Goal: Information Seeking & Learning: Learn about a topic

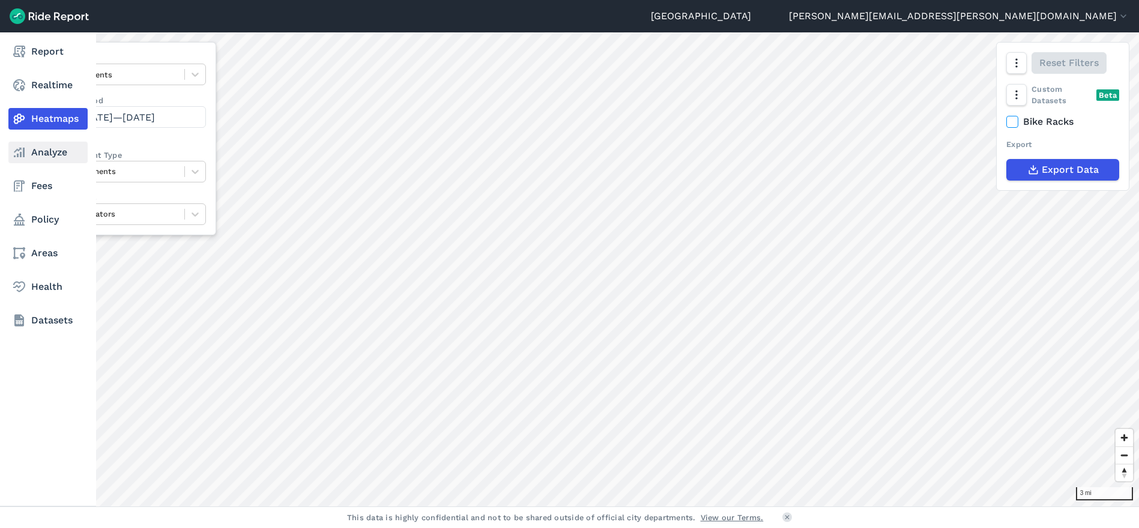
click at [55, 148] on link "Analyze" at bounding box center [47, 153] width 79 height 22
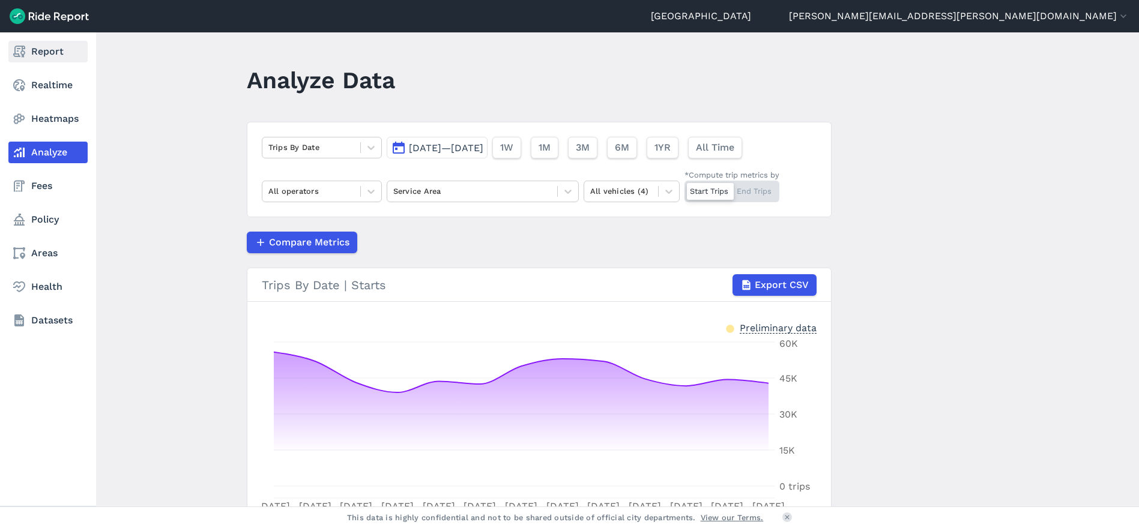
click at [22, 53] on use at bounding box center [19, 52] width 12 height 12
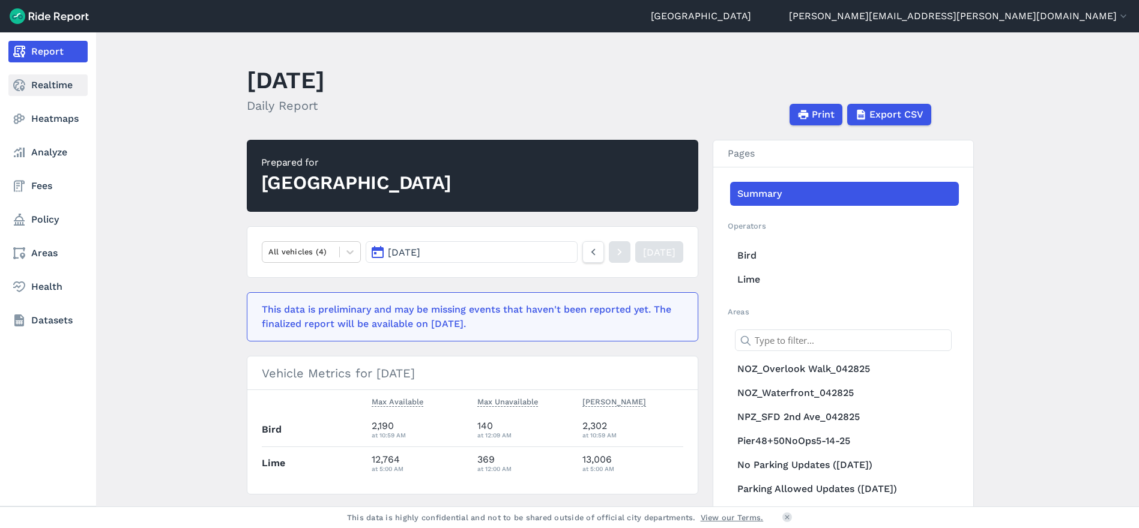
click at [22, 88] on use at bounding box center [19, 85] width 12 height 12
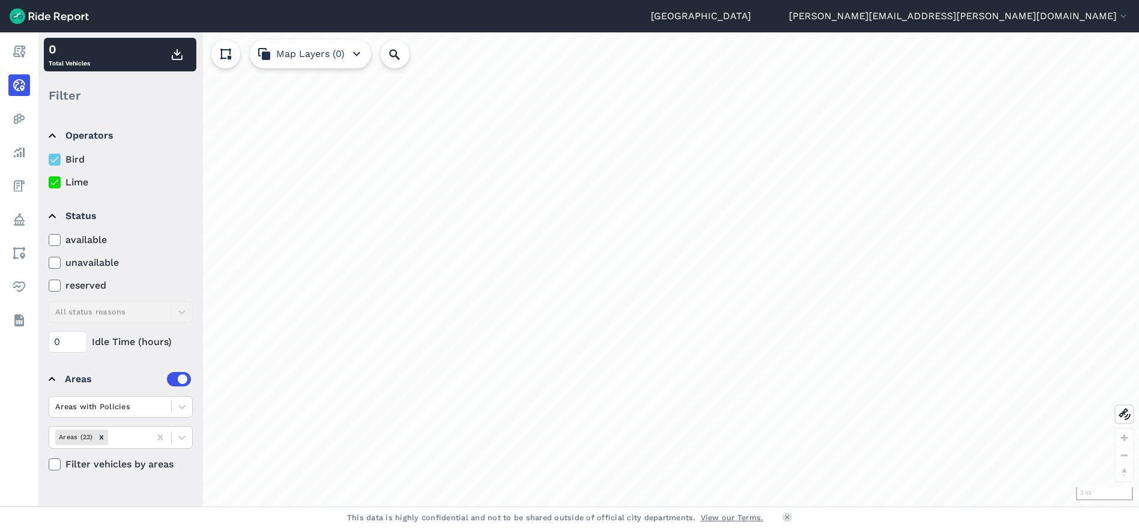
click at [56, 262] on use at bounding box center [54, 263] width 8 height 6
click at [49, 262] on input "unavailable" at bounding box center [49, 260] width 0 height 8
drag, startPoint x: 64, startPoint y: 339, endPoint x: 38, endPoint y: 340, distance: 25.2
click at [38, 340] on div "Operators Bird Lime Status available unavailable reserved All status reasons 0 …" at bounding box center [119, 310] width 163 height 392
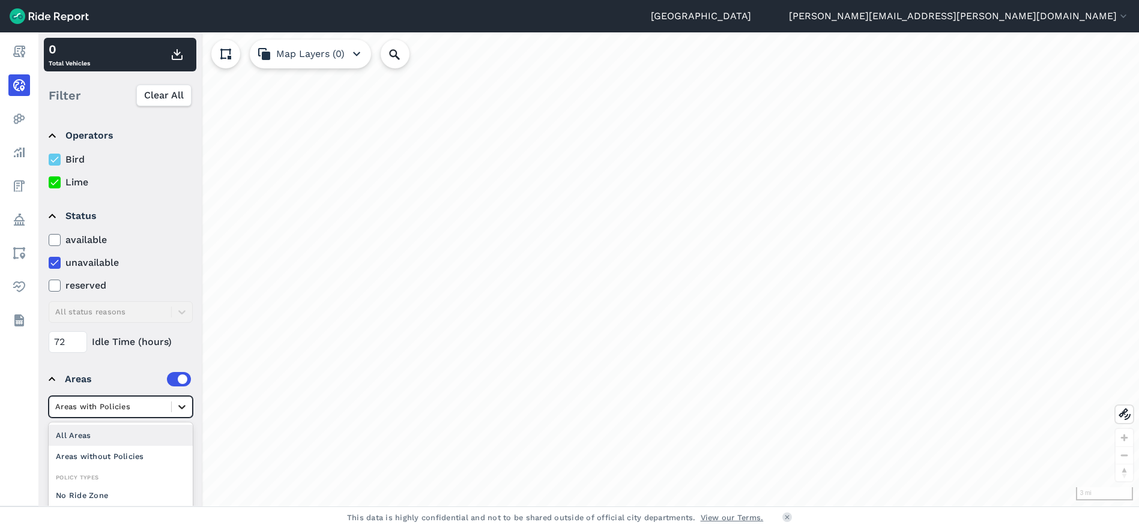
click at [183, 406] on icon at bounding box center [182, 407] width 12 height 12
click at [109, 396] on summary "Areas" at bounding box center [120, 380] width 142 height 34
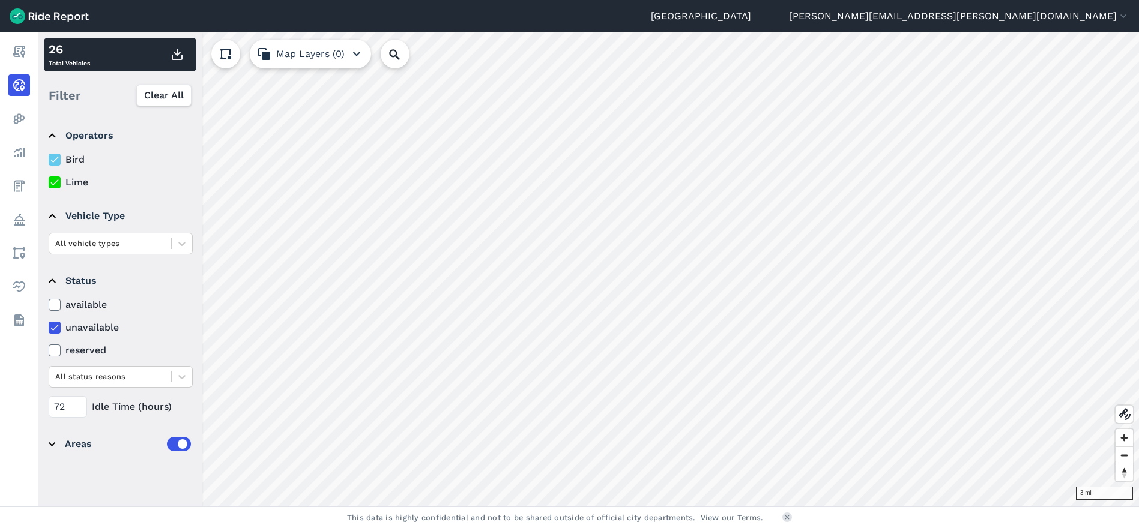
click at [174, 444] on label at bounding box center [179, 444] width 24 height 14
click at [167, 444] on input "checkbox" at bounding box center [167, 441] width 0 height 8
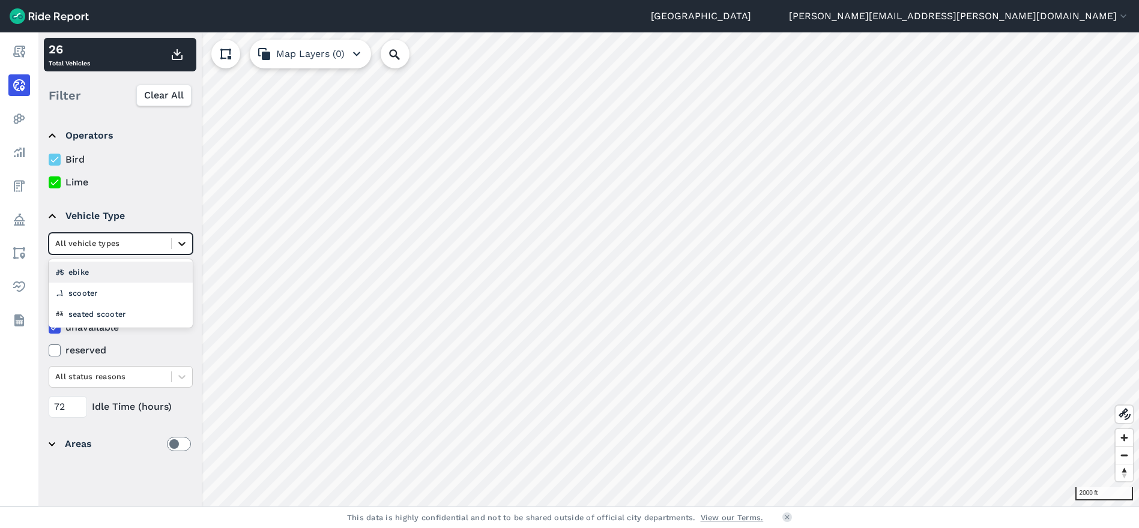
click at [183, 244] on icon at bounding box center [181, 244] width 7 height 4
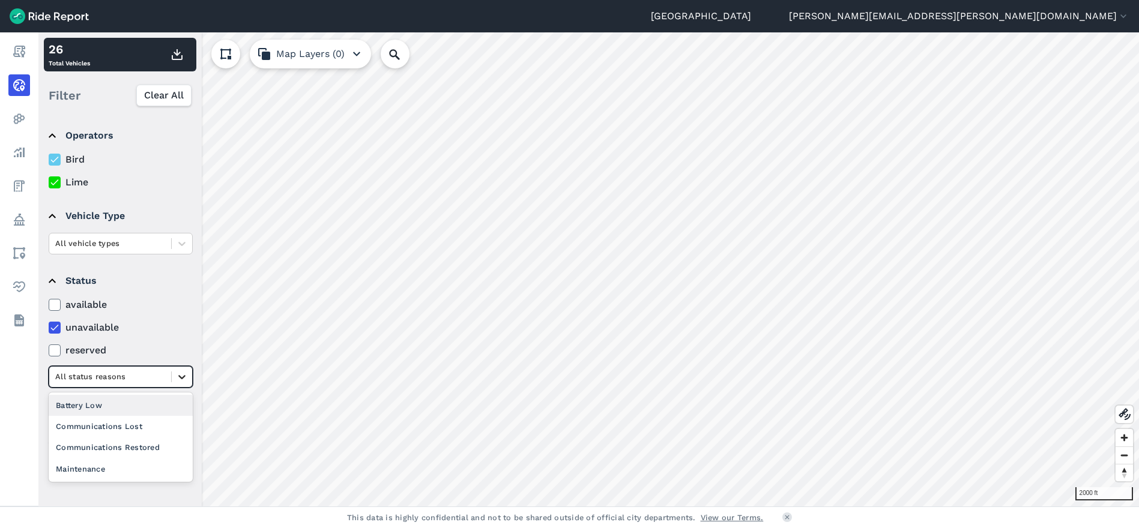
click at [177, 383] on div at bounding box center [182, 377] width 20 height 20
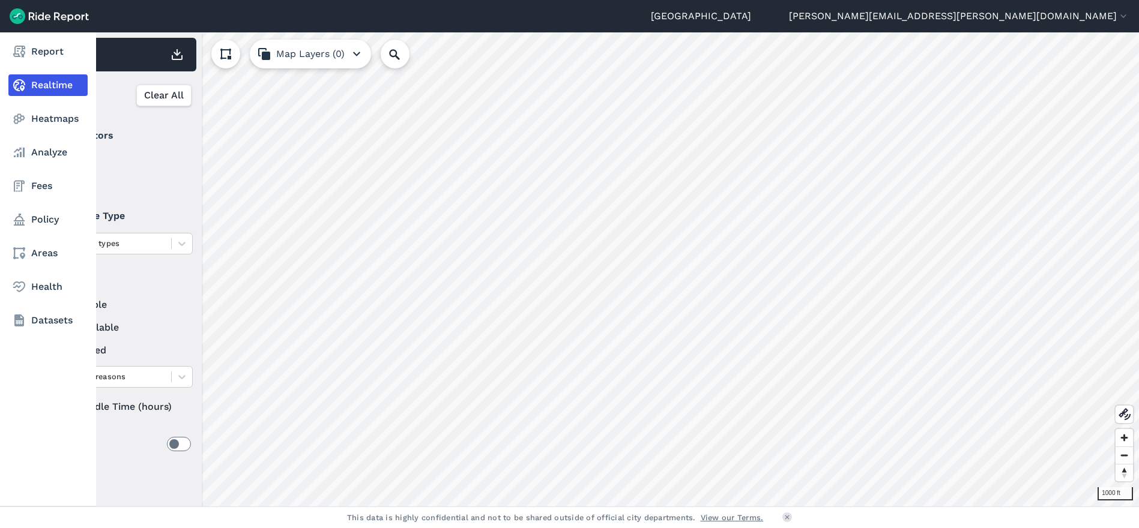
drag, startPoint x: 68, startPoint y: 411, endPoint x: 36, endPoint y: 406, distance: 32.2
click at [36, 406] on div "Report Realtime Heatmaps Analyze Fees Policy Areas Health Datasets 1000 ft 26 T…" at bounding box center [569, 269] width 1139 height 474
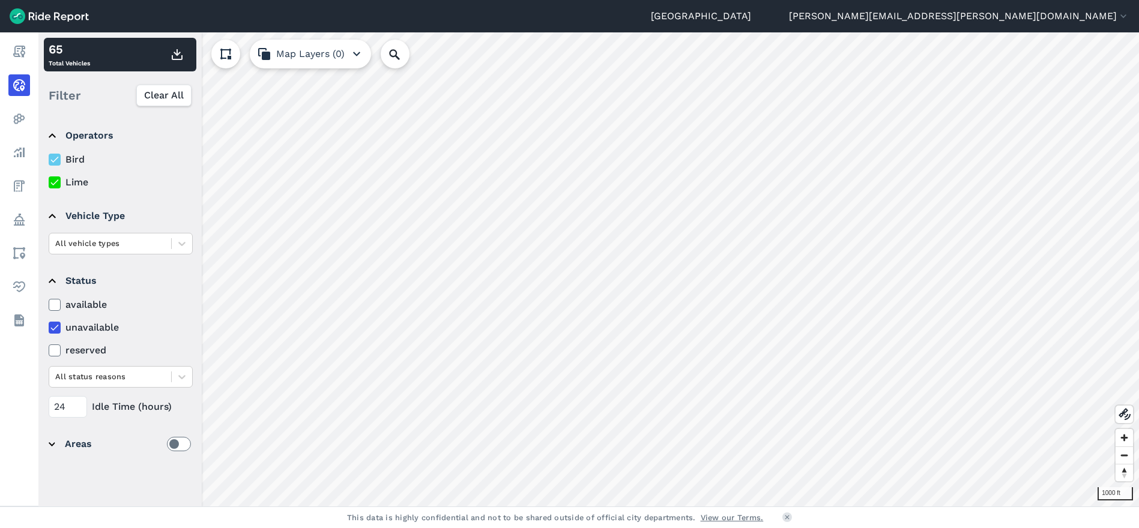
click at [143, 486] on div "Operators Bird Lime Vehicle Type All vehicle types Status available unavailable…" at bounding box center [119, 310] width 163 height 392
click at [181, 372] on icon at bounding box center [182, 377] width 12 height 12
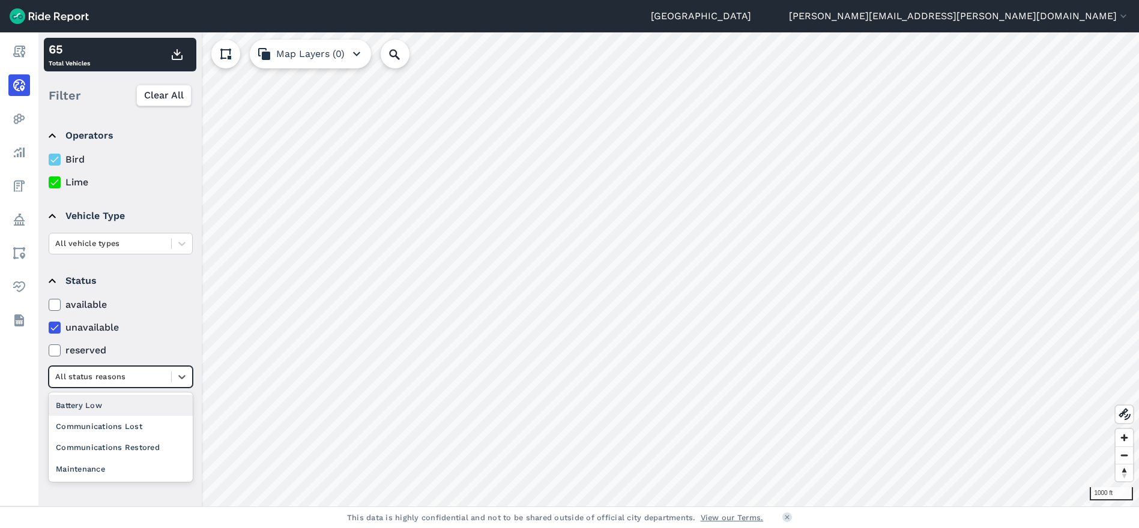
click at [148, 406] on div "Battery Low" at bounding box center [121, 405] width 144 height 21
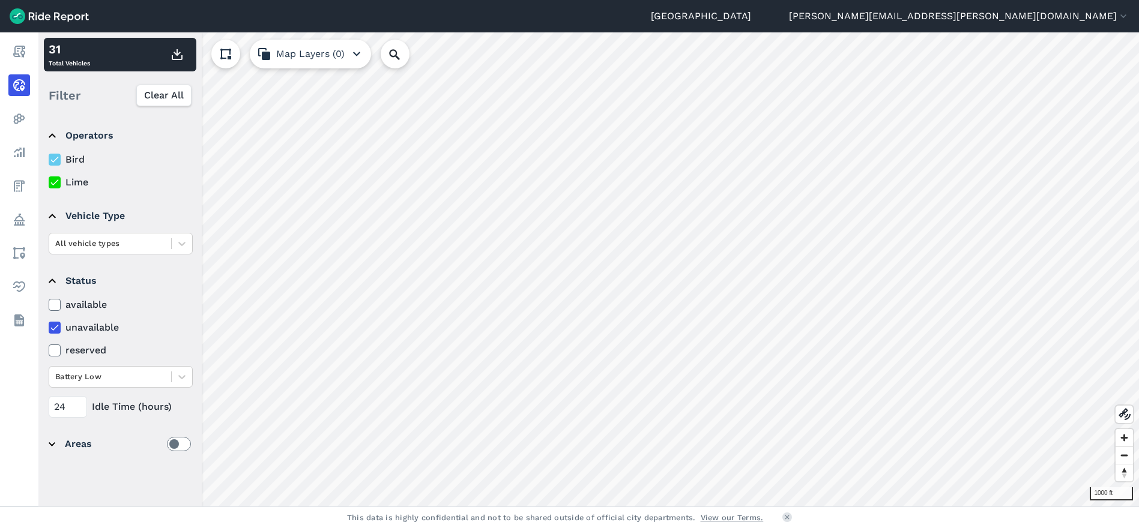
click at [52, 306] on use at bounding box center [54, 305] width 8 height 6
click at [49, 306] on input "available" at bounding box center [49, 302] width 0 height 8
drag, startPoint x: 70, startPoint y: 408, endPoint x: 44, endPoint y: 408, distance: 25.8
click at [44, 408] on details "Status available unavailable reserved All status reasons 24 Idle Time (hours)" at bounding box center [120, 340] width 152 height 163
type input "0"
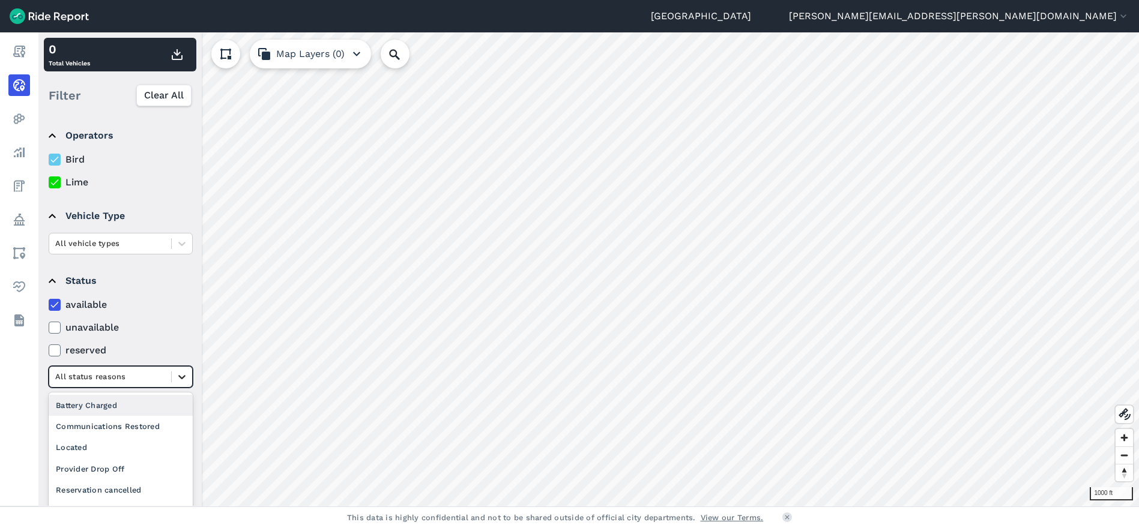
click at [180, 378] on icon at bounding box center [182, 377] width 12 height 12
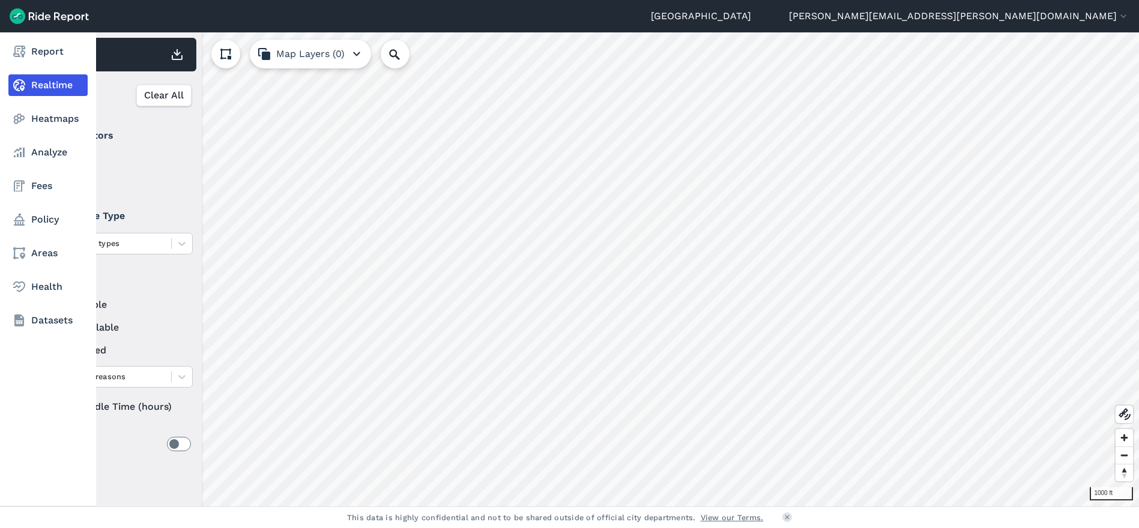
click at [13, 409] on div "Report Realtime Heatmaps Analyze Fees Policy Areas Health Datasets" at bounding box center [48, 269] width 96 height 474
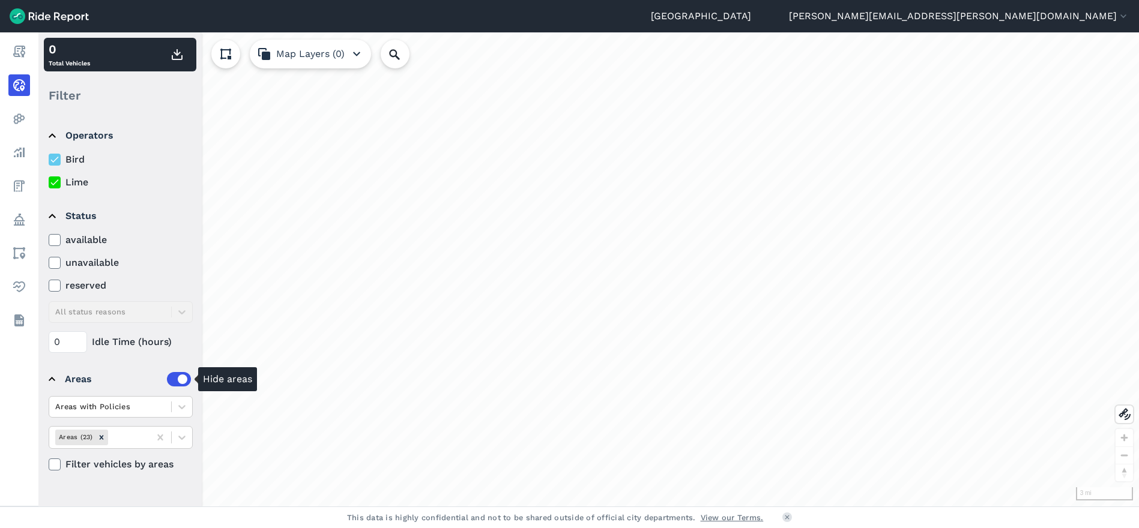
click at [179, 379] on label at bounding box center [179, 379] width 24 height 14
click at [167, 379] on input "checkbox" at bounding box center [167, 376] width 0 height 8
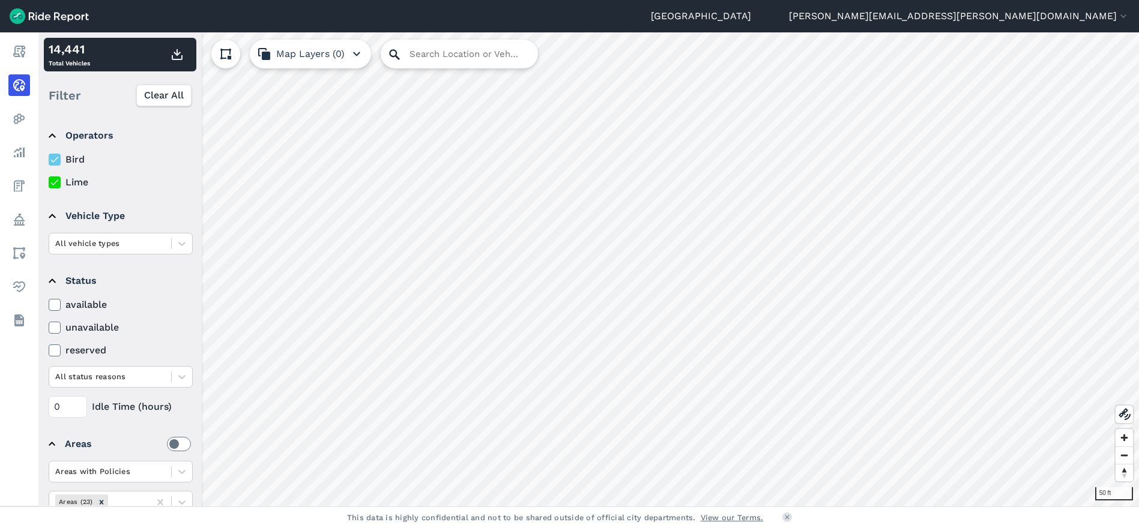
click at [398, 58] on icon at bounding box center [394, 54] width 10 height 10
click at [439, 50] on input "Search Location or Vehicles" at bounding box center [459, 54] width 157 height 29
type input "fpgerx"
